Goal: Find specific page/section: Find specific page/section

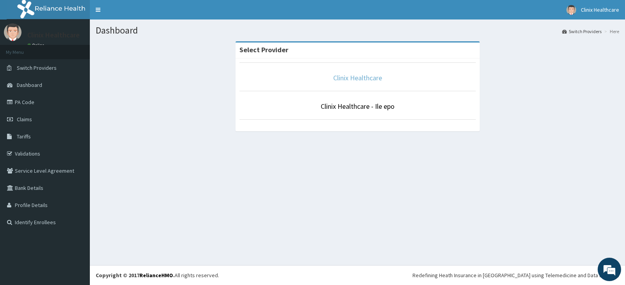
click at [340, 78] on link "Clinix Healthcare" at bounding box center [357, 77] width 49 height 9
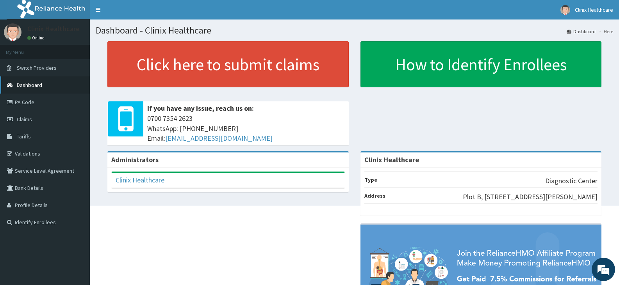
click at [52, 86] on link "Dashboard" at bounding box center [45, 85] width 90 height 17
click at [33, 103] on link "PA Code" at bounding box center [45, 102] width 90 height 17
